Goal: Information Seeking & Learning: Learn about a topic

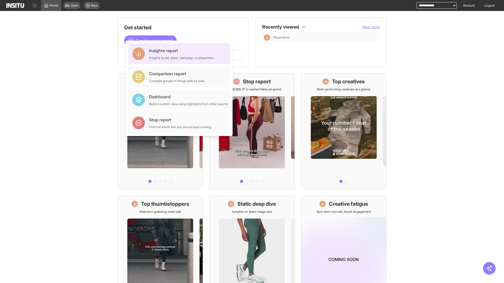
click at [180, 54] on div "Insights report Insights by ad, adset, campaign, or placement" at bounding box center [181, 53] width 65 height 13
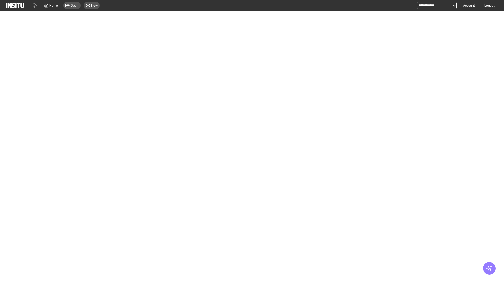
select select "**"
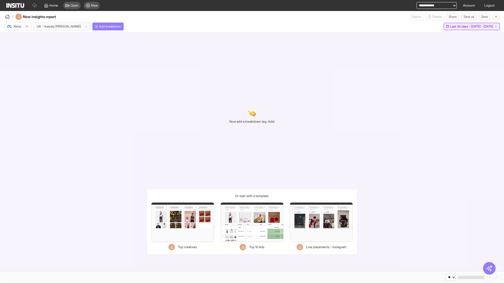
click at [459, 27] on span "Last 30 days - [DATE] - [DATE]" at bounding box center [471, 26] width 43 height 4
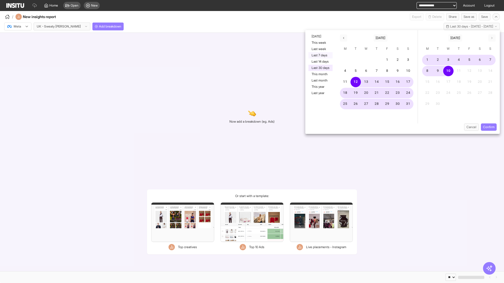
click at [320, 55] on button "Last 7 days" at bounding box center [320, 55] width 24 height 6
